Goal: Check status

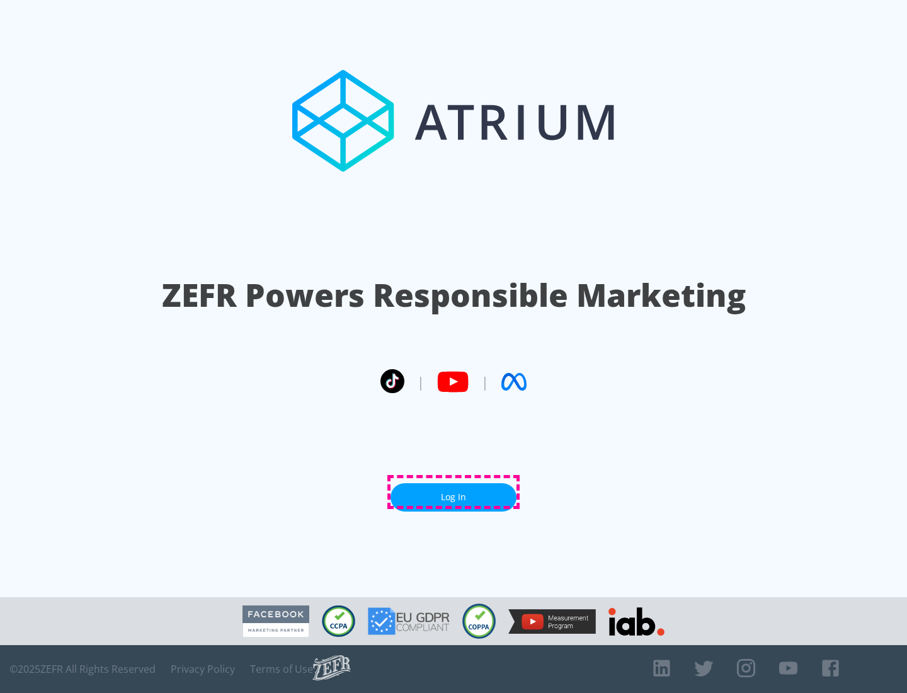
click at [454, 492] on link "Log In" at bounding box center [454, 497] width 126 height 28
